Goal: Information Seeking & Learning: Find contact information

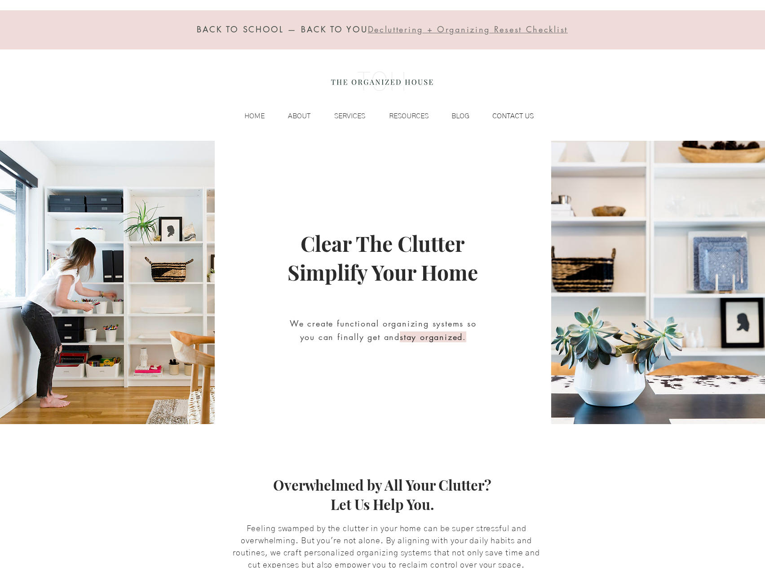
click at [530, 119] on p "CONTACT US" at bounding box center [513, 115] width 50 height 13
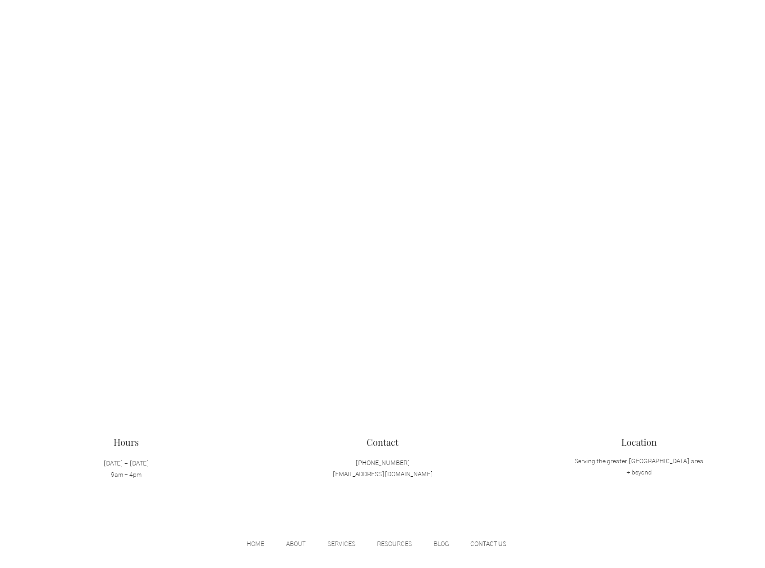
scroll to position [352, 0]
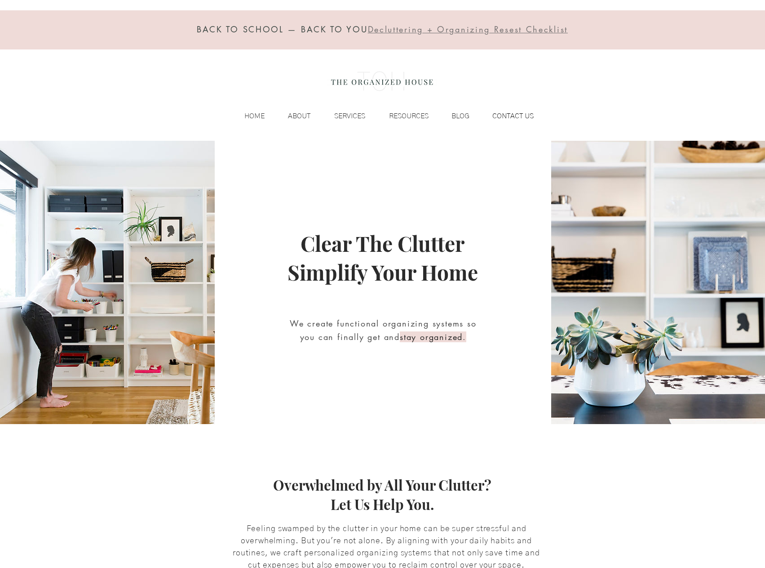
click at [506, 114] on p "CONTACT US" at bounding box center [513, 115] width 50 height 13
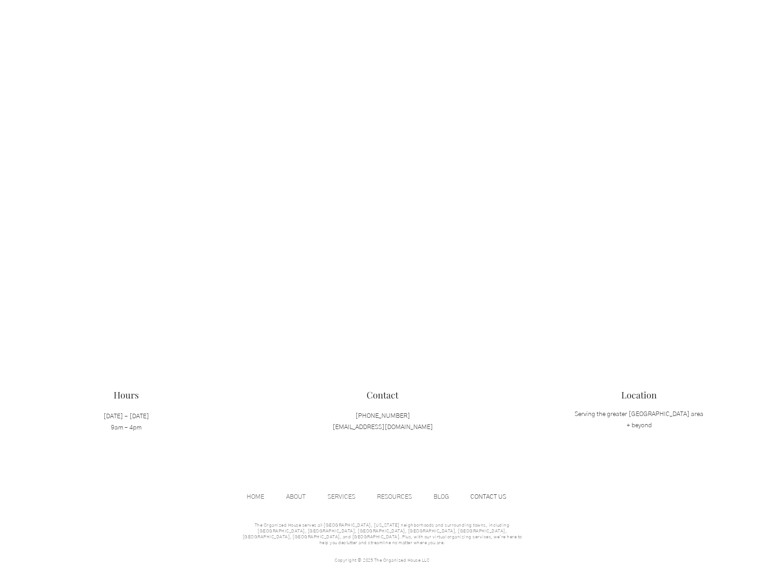
scroll to position [711, 0]
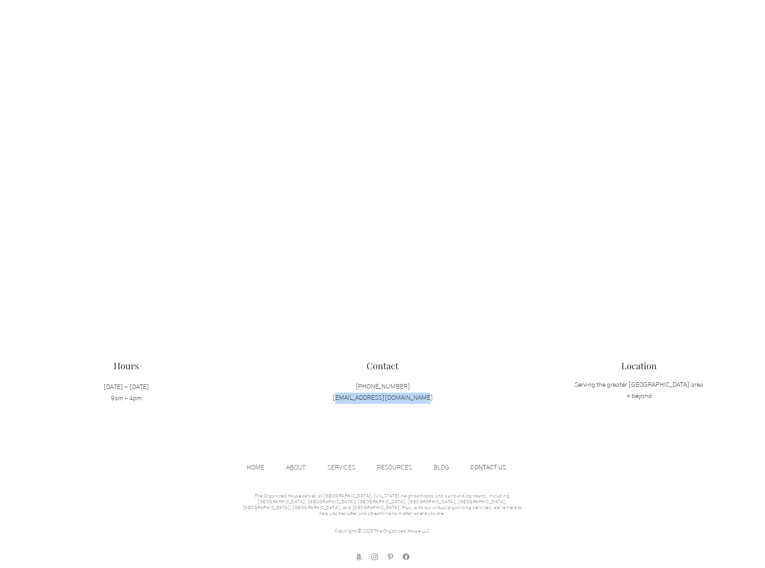
drag, startPoint x: 336, startPoint y: 399, endPoint x: 443, endPoint y: 397, distance: 107.0
click at [443, 397] on p "(971) 204-8647 hello@theorganizedhouse.co" at bounding box center [382, 392] width 143 height 22
click at [421, 387] on p "(971) 204-8647 hello@theorganizedhouse.co" at bounding box center [382, 392] width 143 height 22
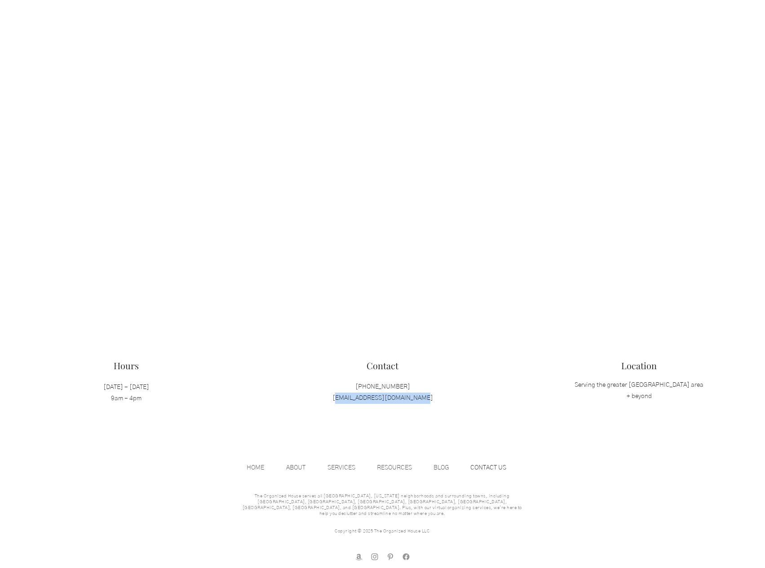
drag, startPoint x: 436, startPoint y: 395, endPoint x: 343, endPoint y: 400, distance: 93.1
click at [343, 400] on p "(971) 204-8647 hello@theorganizedhouse.co" at bounding box center [382, 392] width 143 height 22
